Goal: Find specific page/section

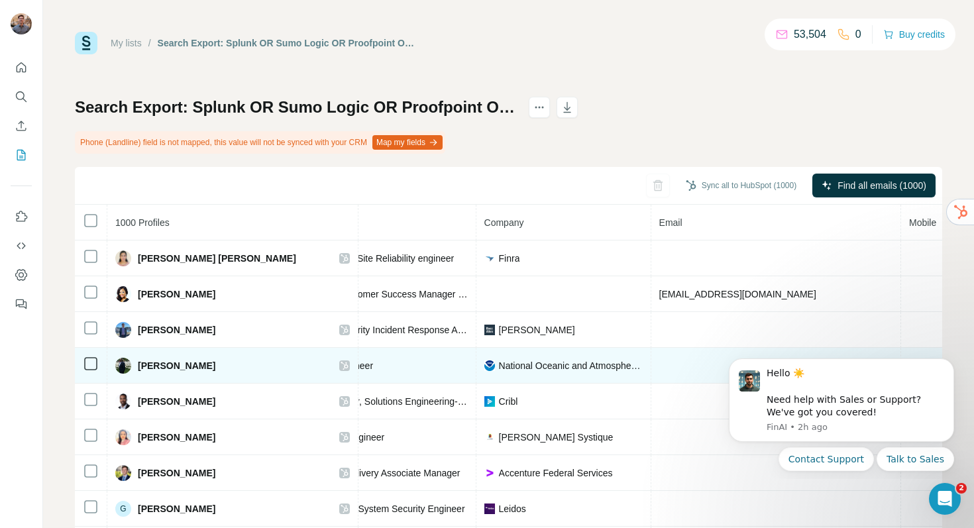
scroll to position [0, 237]
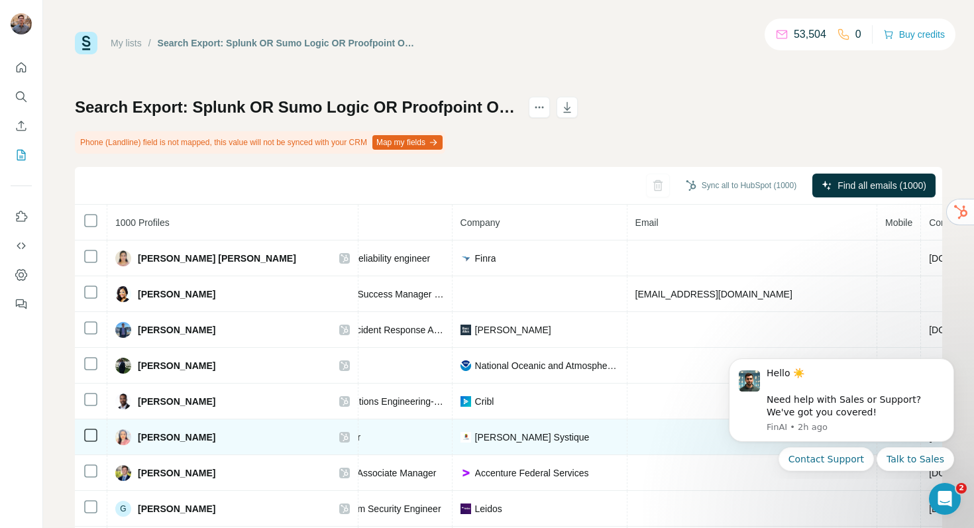
click at [691, 429] on td at bounding box center [752, 437] width 250 height 36
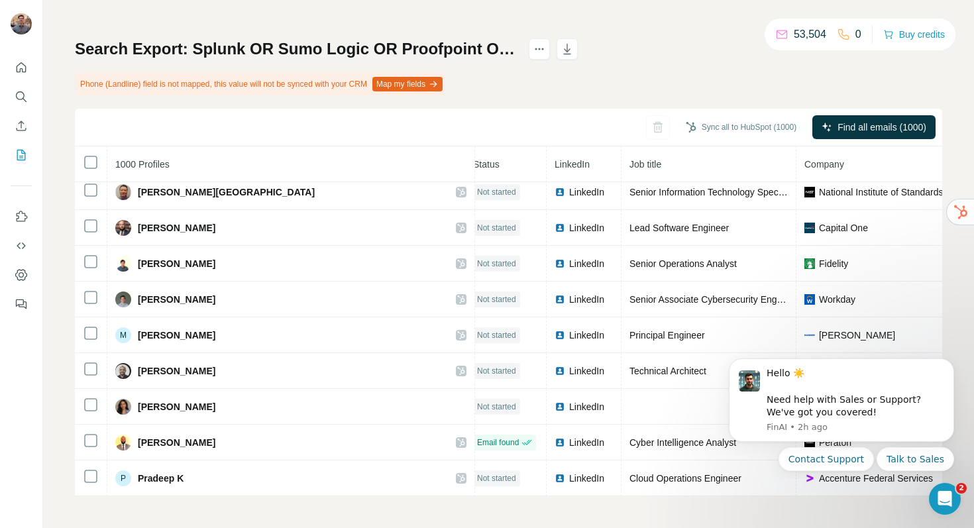
scroll to position [2190, 0]
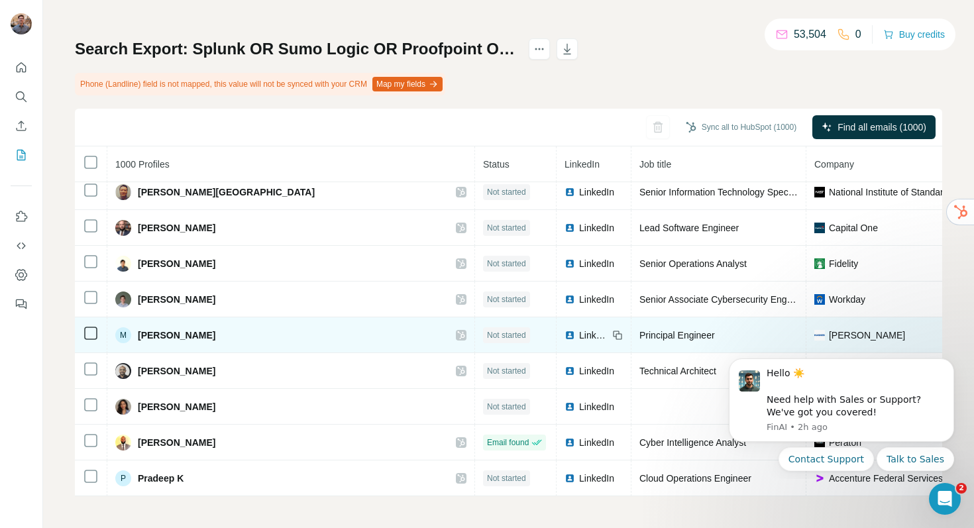
click at [487, 334] on span "Not started" at bounding box center [506, 335] width 39 height 12
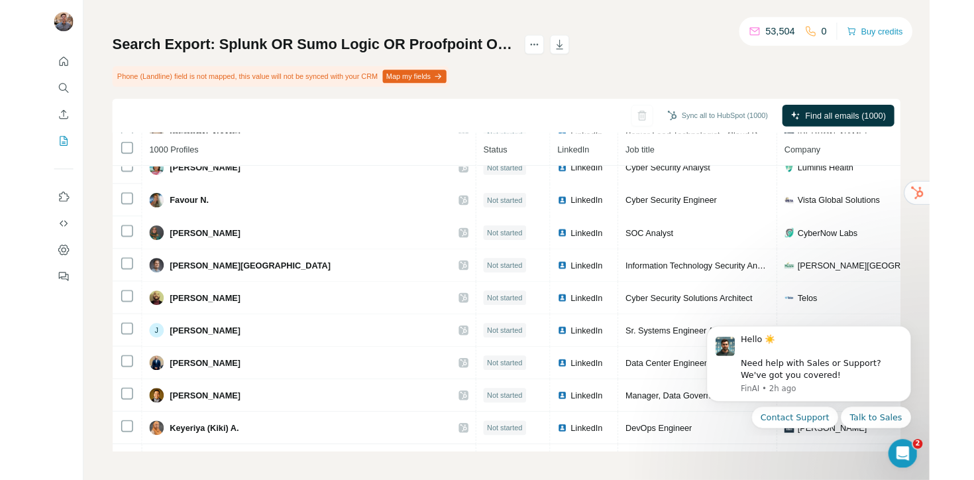
scroll to position [2906, 0]
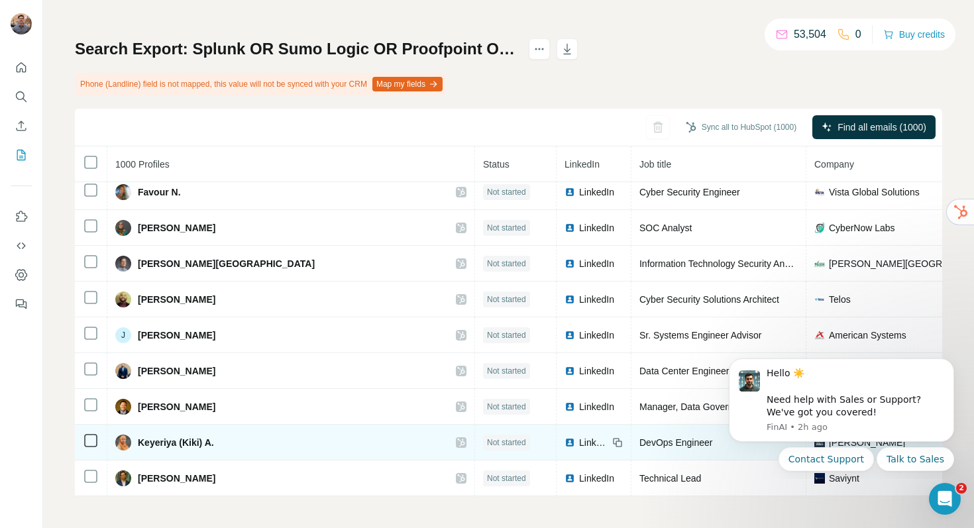
click at [487, 444] on span "Not started" at bounding box center [506, 443] width 39 height 12
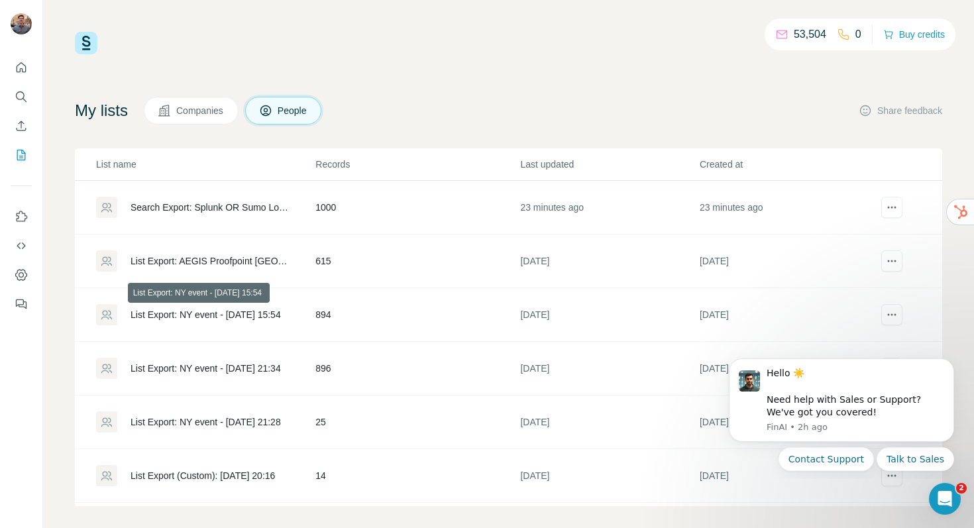
click at [225, 319] on div "List Export: NY event - [DATE] 15:54" at bounding box center [206, 314] width 150 height 13
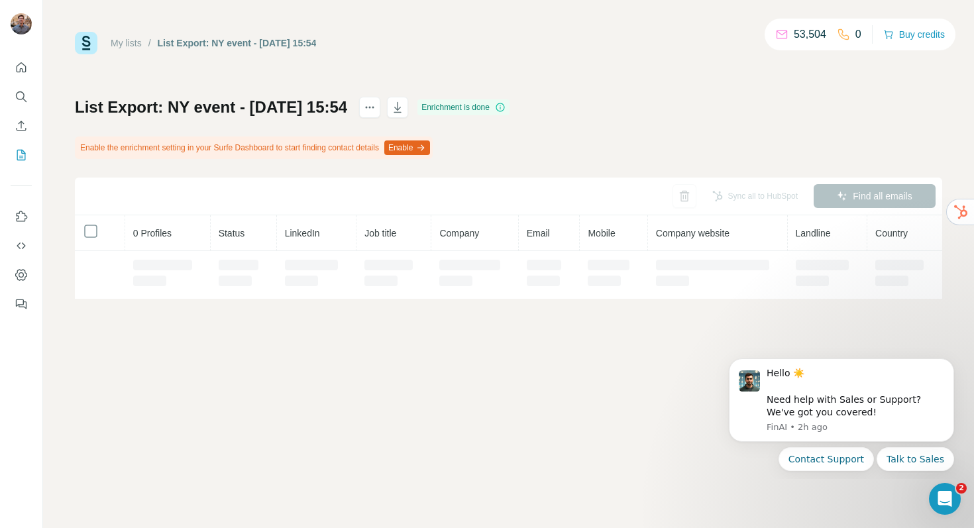
click at [236, 314] on div "My lists / List Export: NY event - [DATE] 15:54 53,504 0 Buy credits List Expor…" at bounding box center [508, 264] width 931 height 528
